Goal: Use online tool/utility: Use online tool/utility

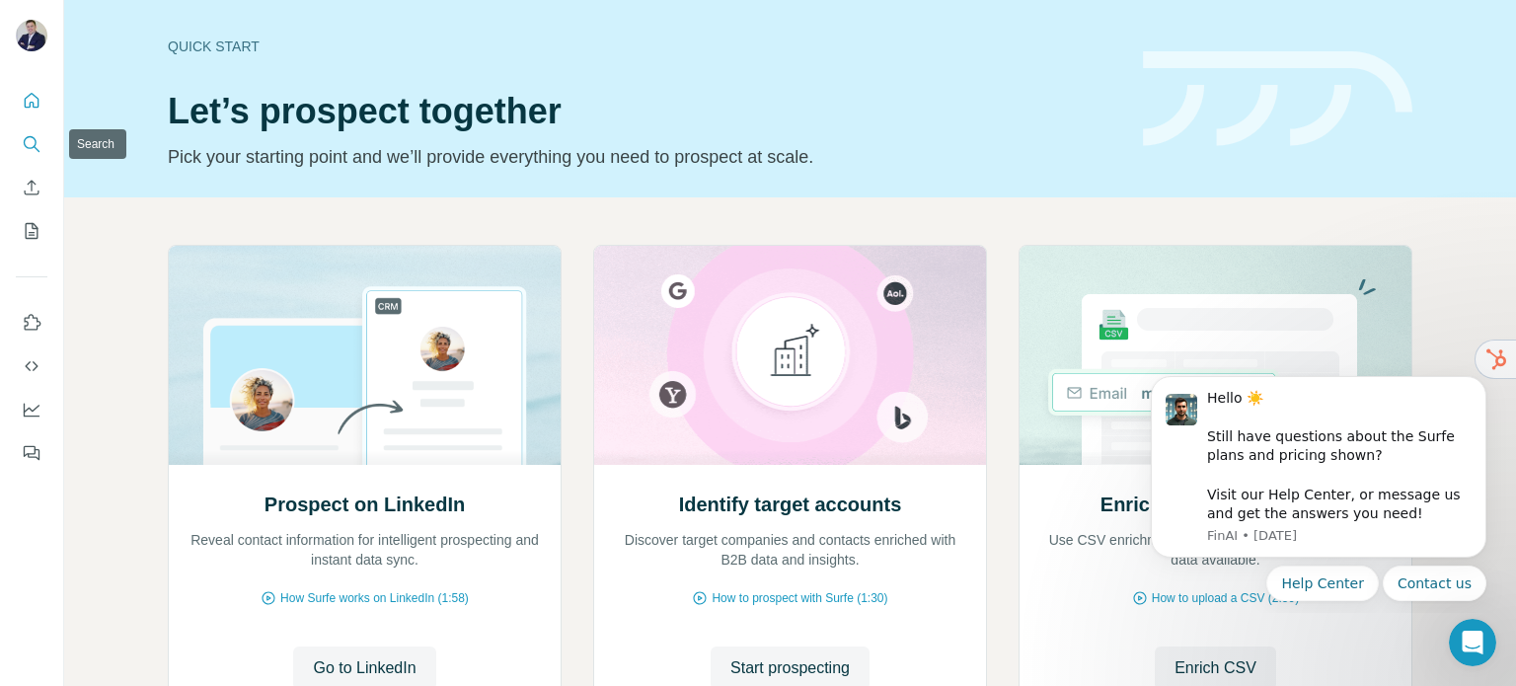
click at [22, 144] on icon "Search" at bounding box center [32, 144] width 20 height 20
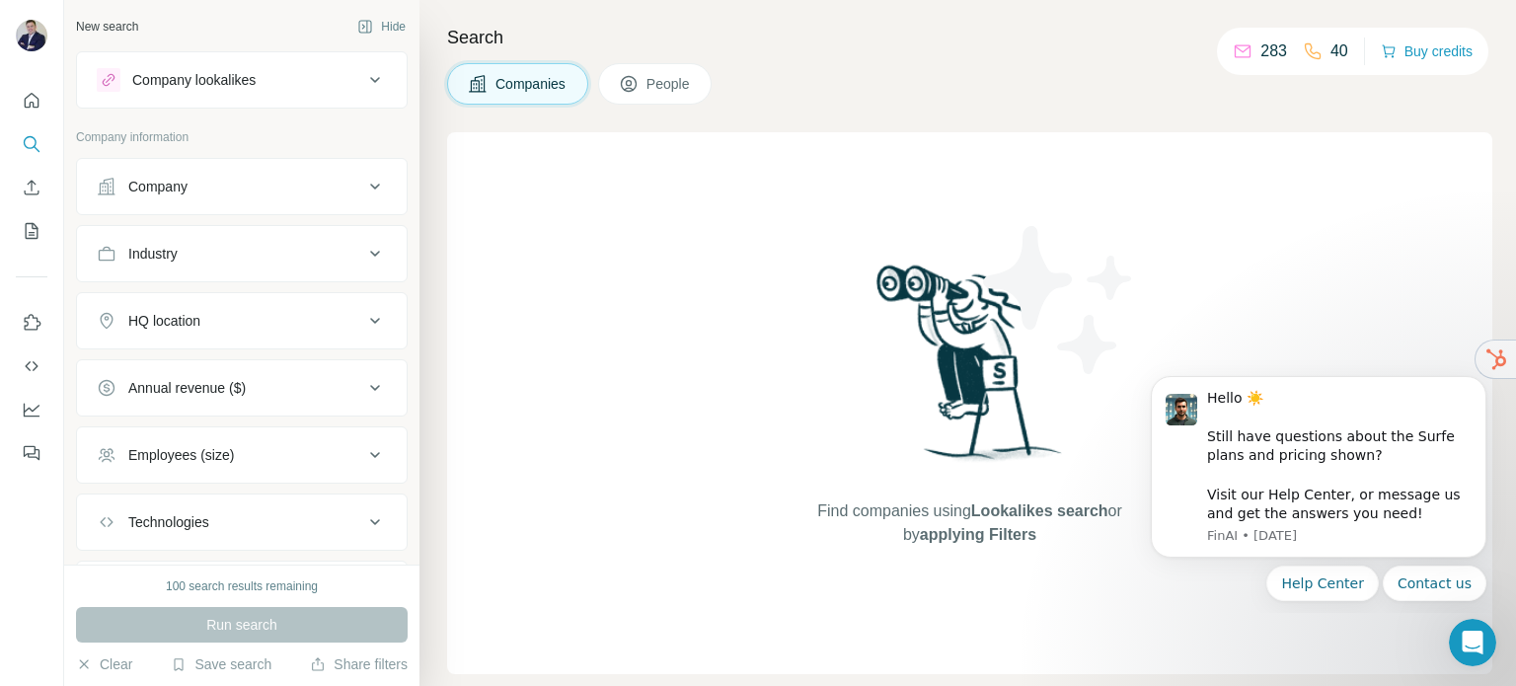
click at [363, 183] on icon at bounding box center [375, 187] width 24 height 24
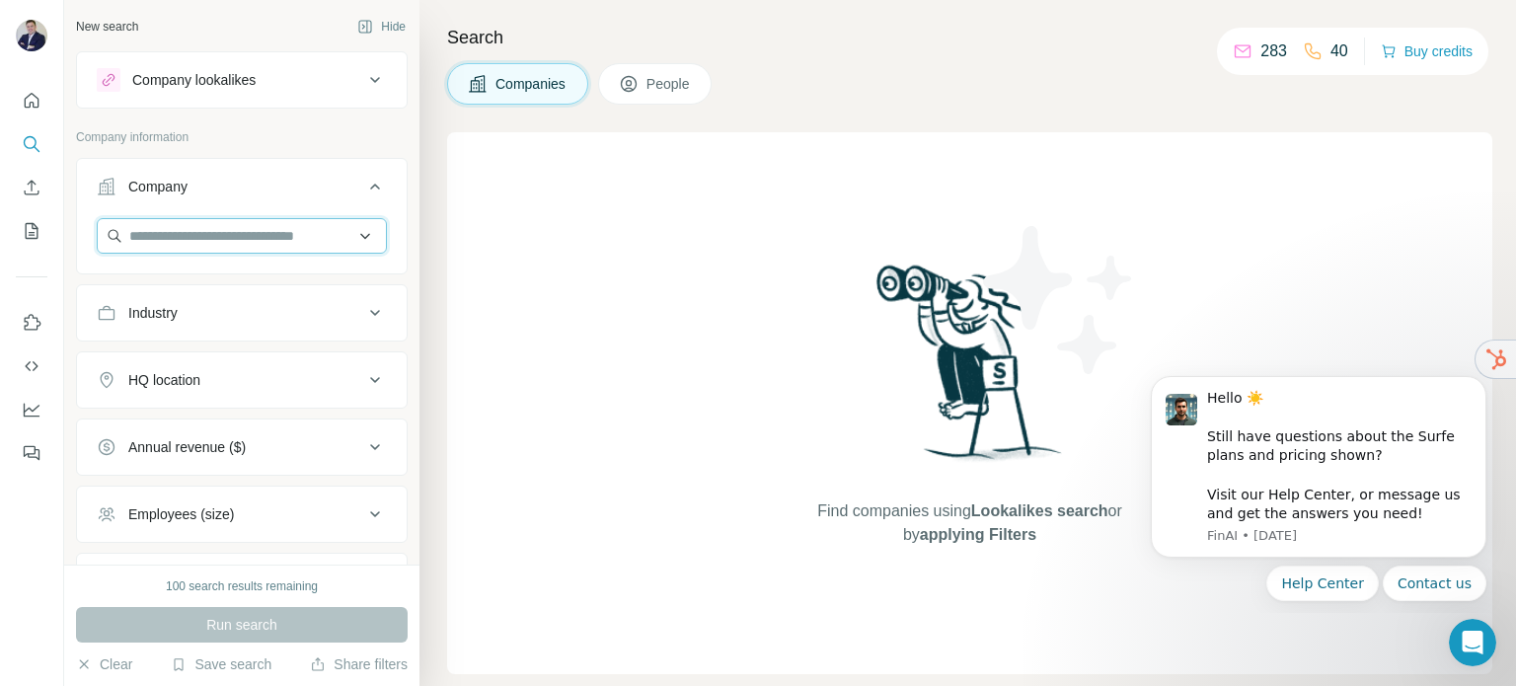
click at [260, 238] on input "text" at bounding box center [242, 236] width 290 height 36
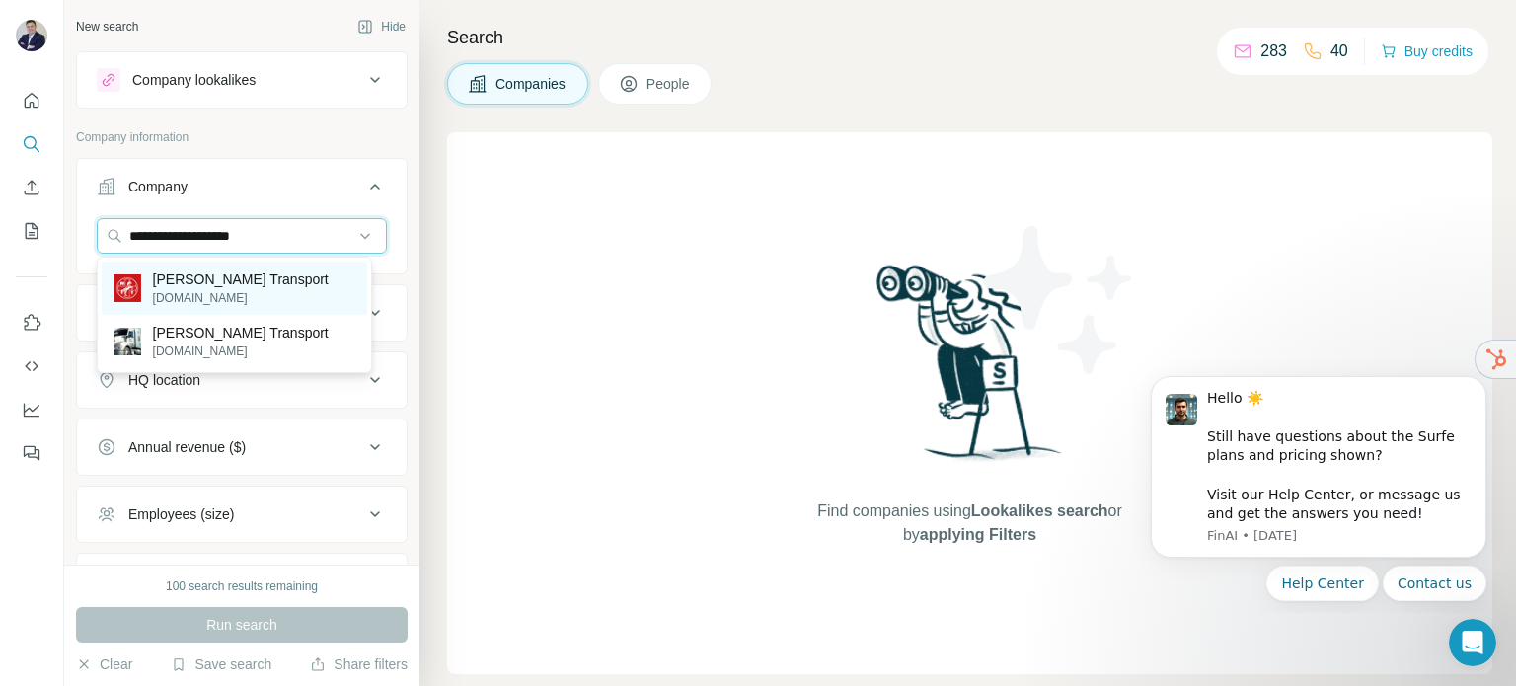
type input "**********"
click at [258, 286] on p "[PERSON_NAME] Transport" at bounding box center [241, 280] width 176 height 20
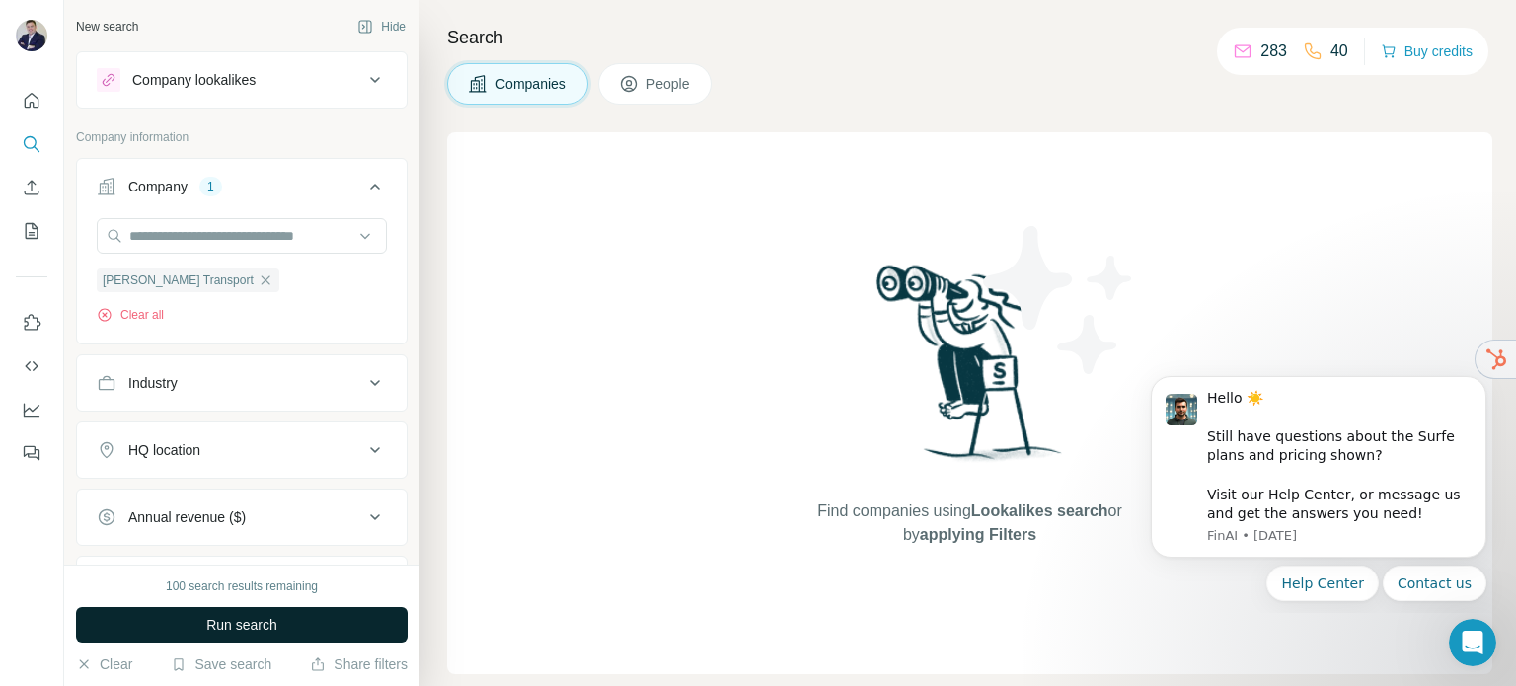
click at [265, 619] on span "Run search" at bounding box center [241, 625] width 71 height 20
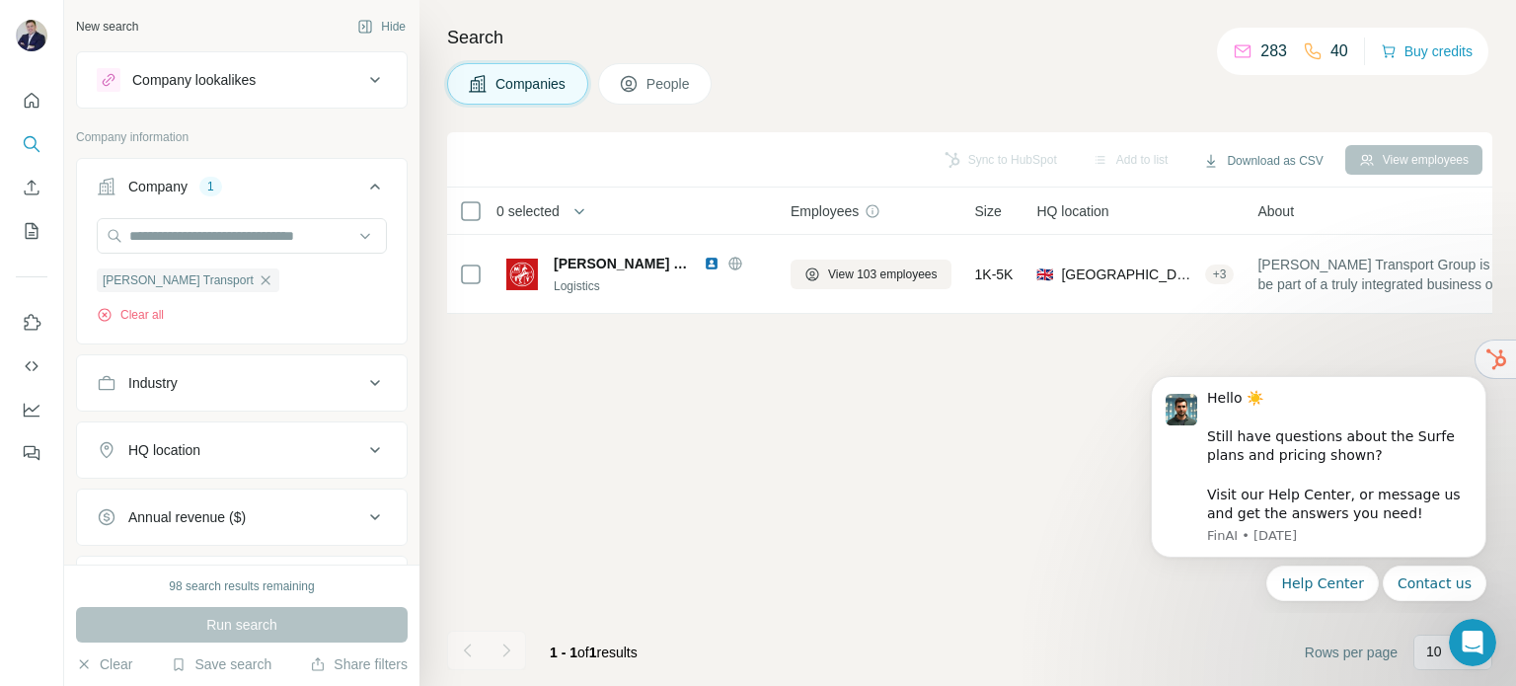
click at [363, 91] on icon at bounding box center [375, 80] width 24 height 24
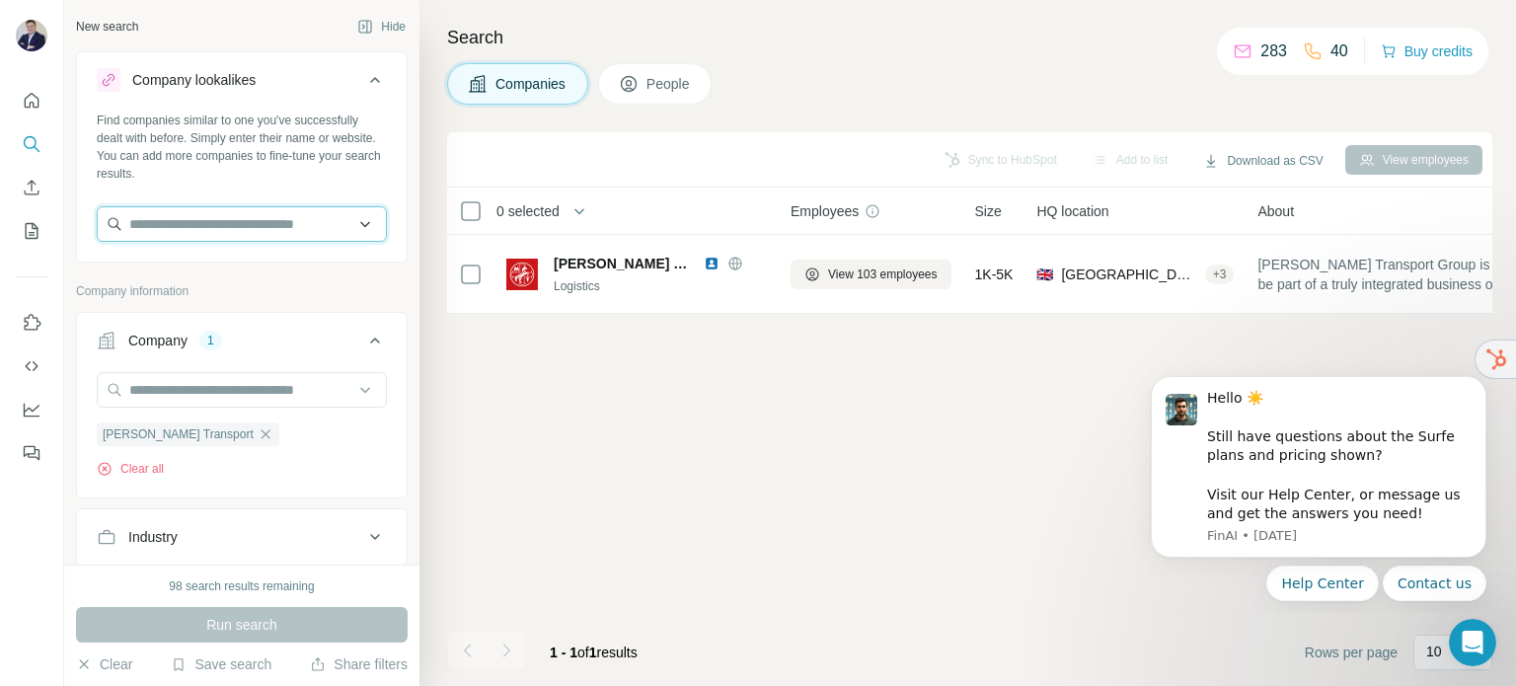
click at [178, 224] on input "text" at bounding box center [242, 224] width 290 height 36
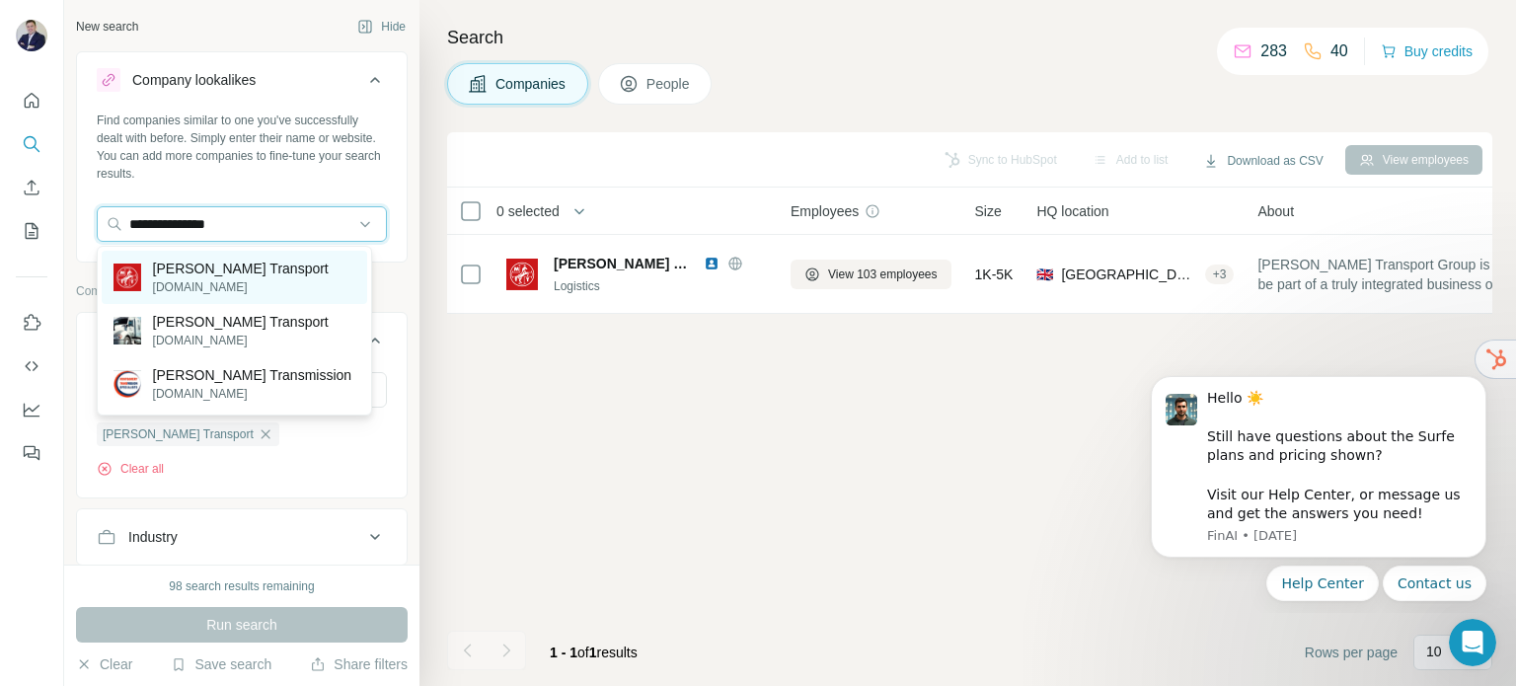
type input "**********"
click at [247, 276] on p "[PERSON_NAME] Transport" at bounding box center [241, 269] width 176 height 20
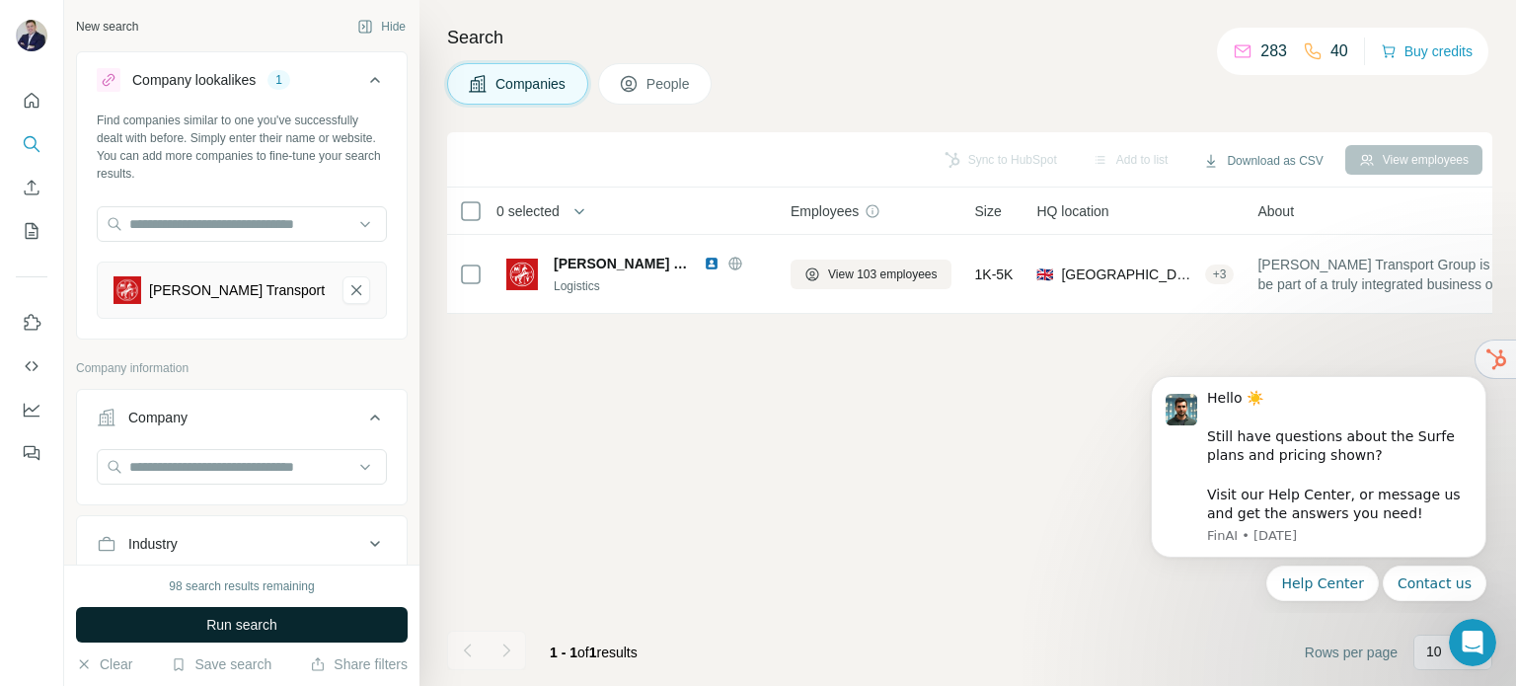
click at [270, 627] on span "Run search" at bounding box center [241, 625] width 71 height 20
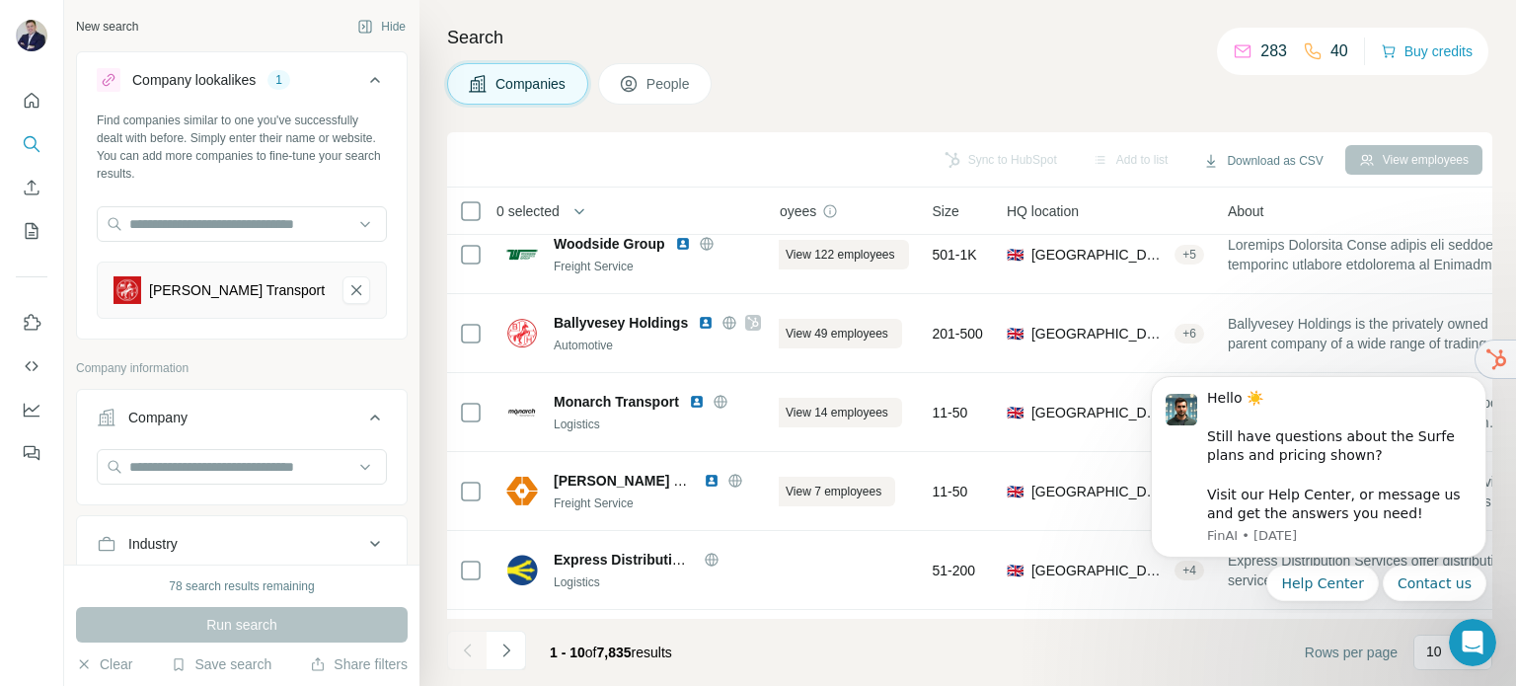
scroll to position [99, 0]
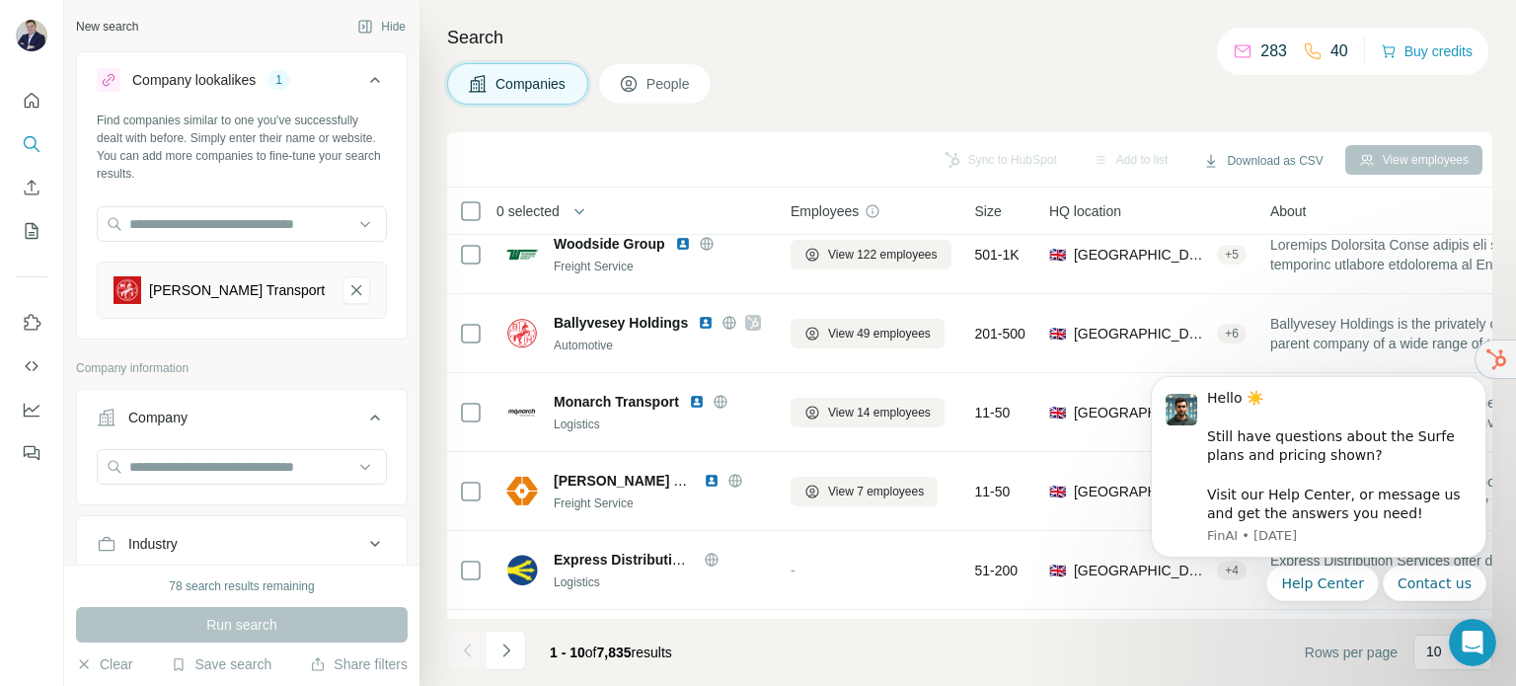
click at [681, 92] on span "People" at bounding box center [669, 84] width 45 height 20
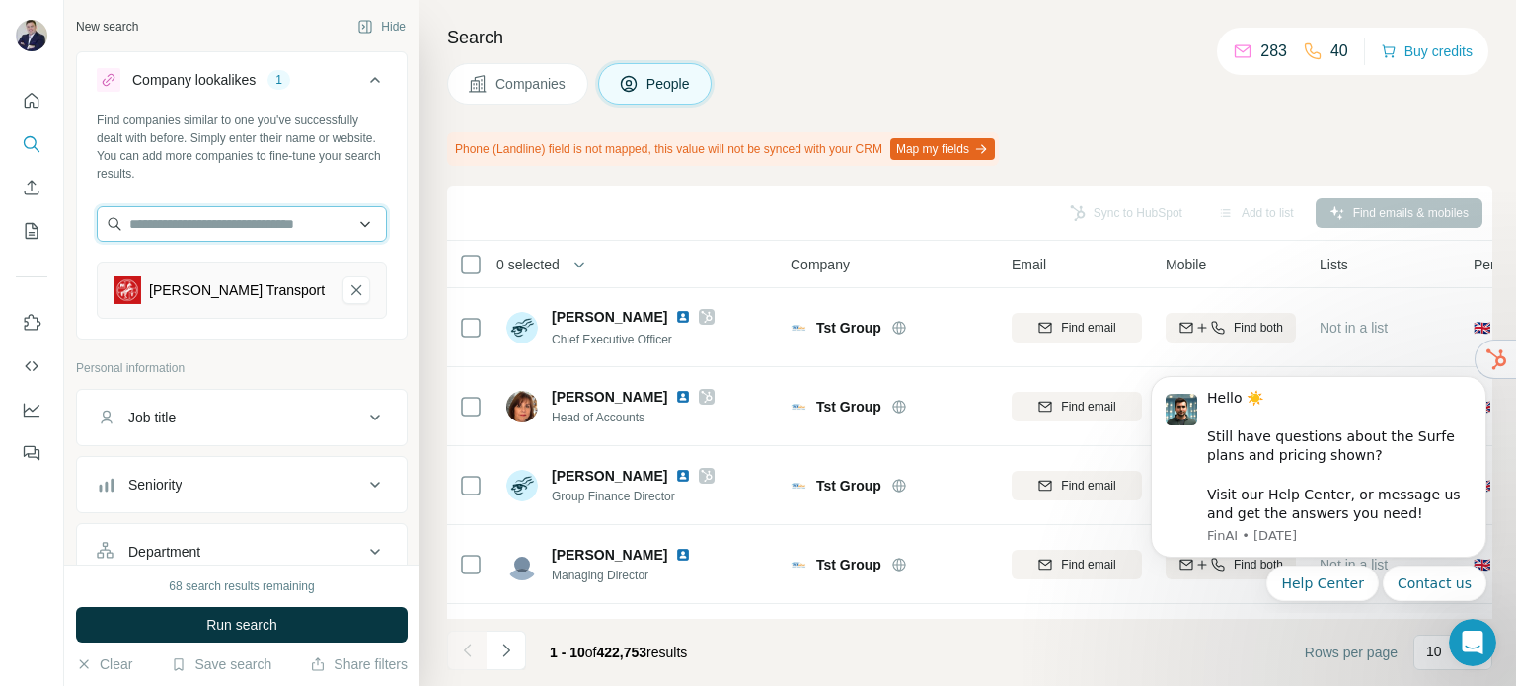
click at [275, 232] on input "text" at bounding box center [242, 224] width 290 height 36
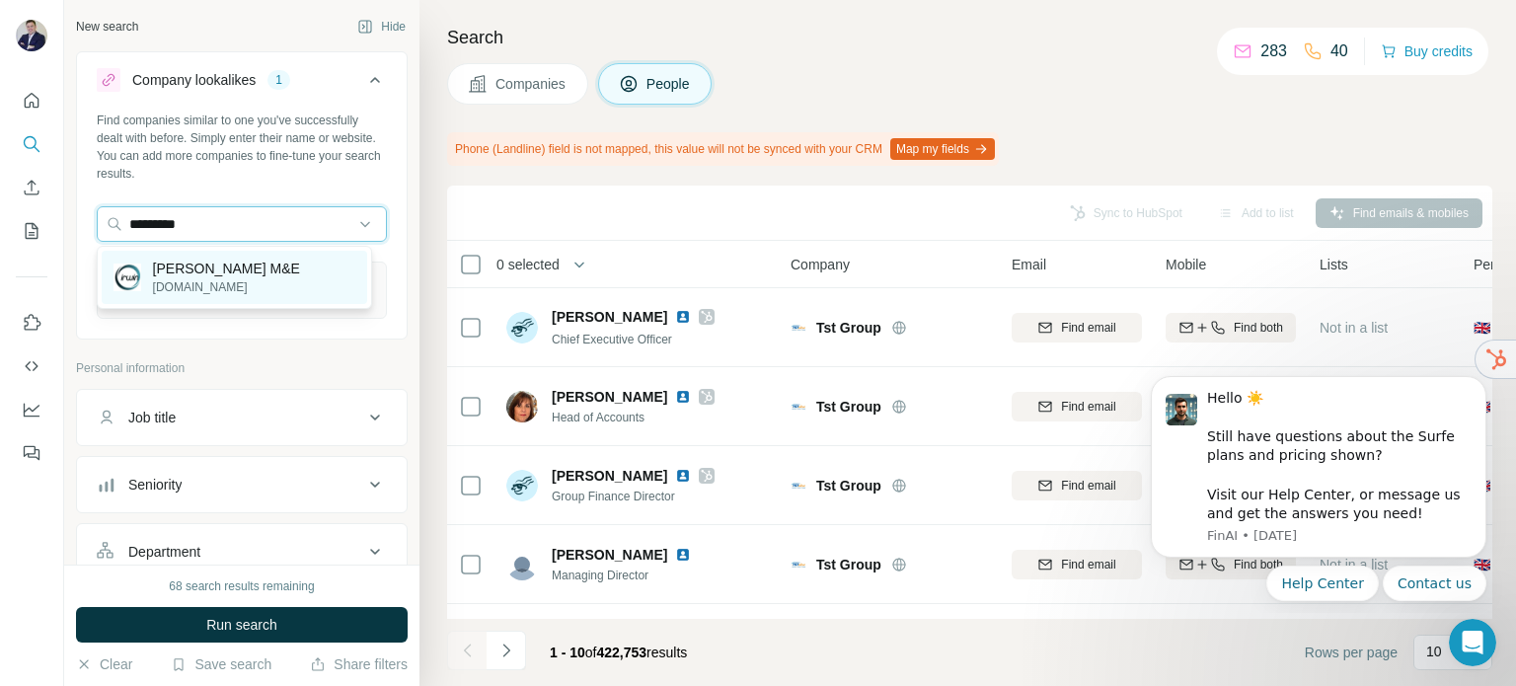
type input "*********"
click at [226, 275] on p "[PERSON_NAME] M&E" at bounding box center [226, 269] width 147 height 20
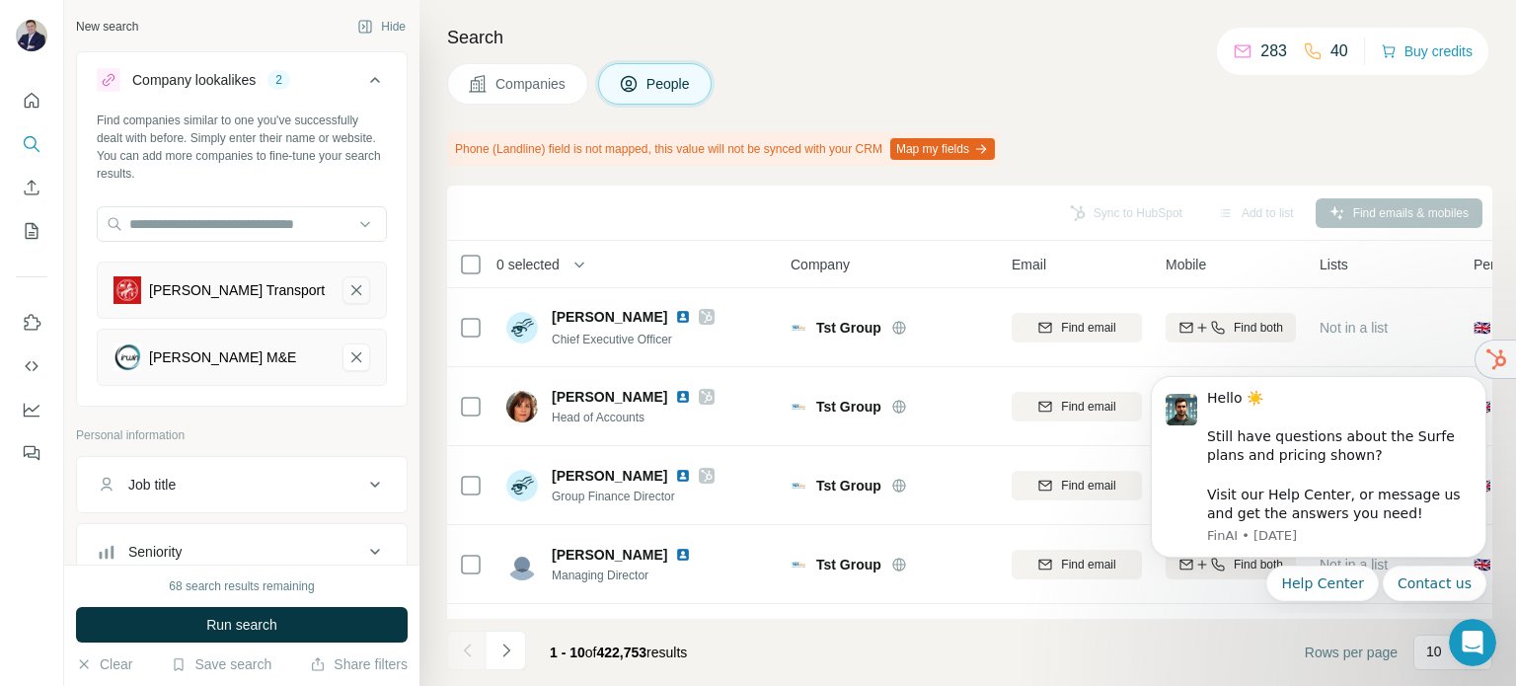
click at [347, 290] on icon "Montgomery Transport-remove-button" at bounding box center [356, 290] width 18 height 20
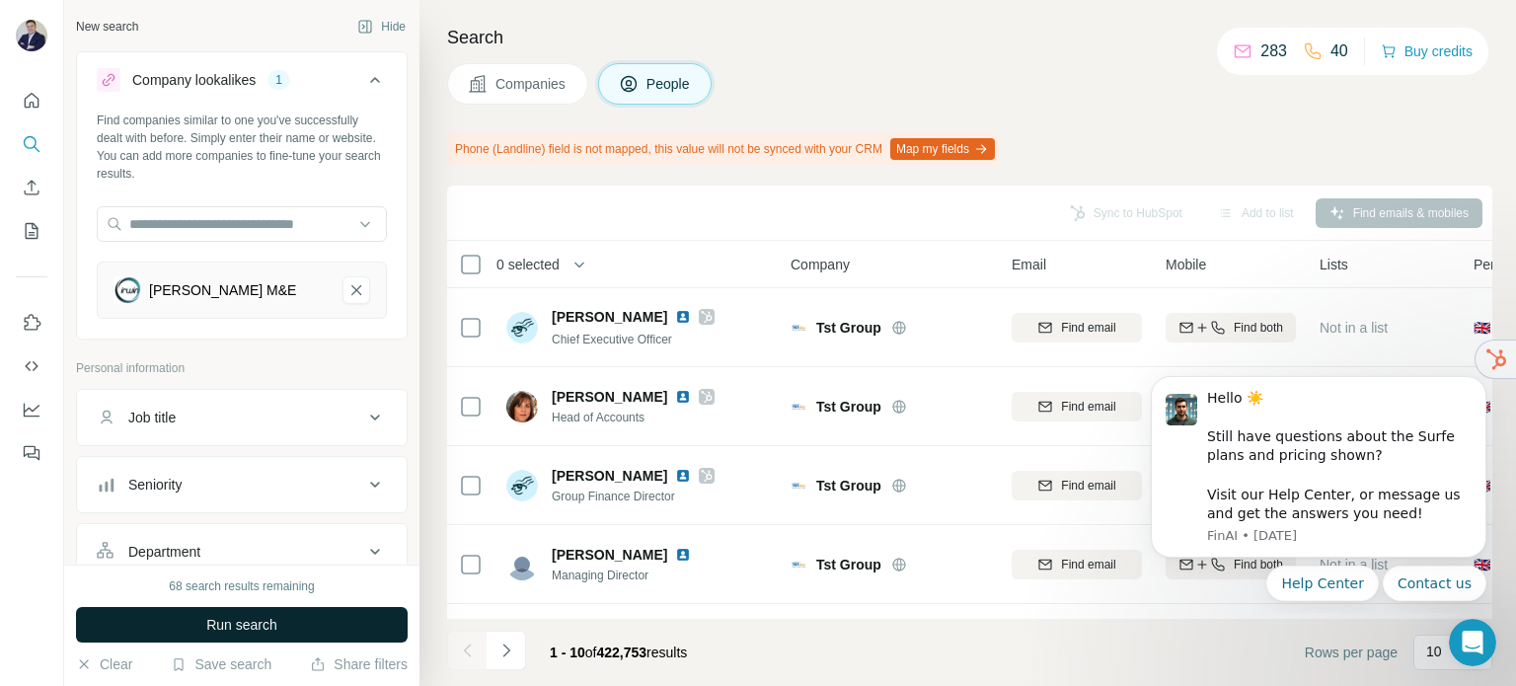
click at [265, 626] on span "Run search" at bounding box center [241, 625] width 71 height 20
